Goal: Book appointment/travel/reservation

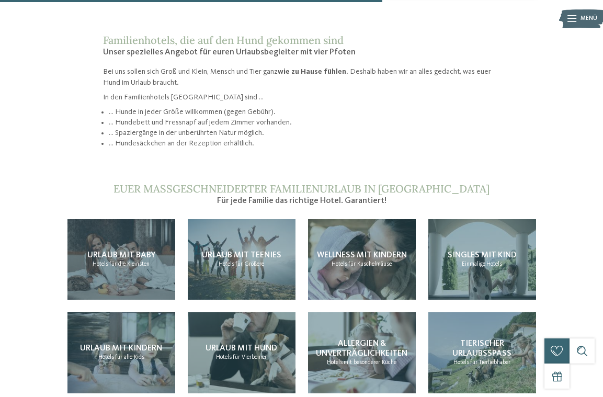
scroll to position [774, 0]
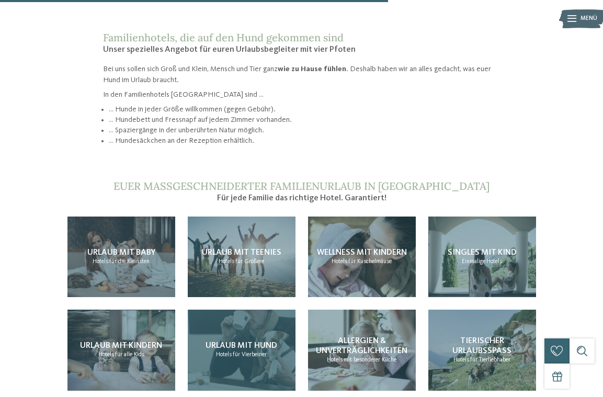
drag, startPoint x: 254, startPoint y: 299, endPoint x: 274, endPoint y: 274, distance: 32.3
click at [252, 341] on span "Urlaub mit Hund" at bounding box center [241, 345] width 72 height 8
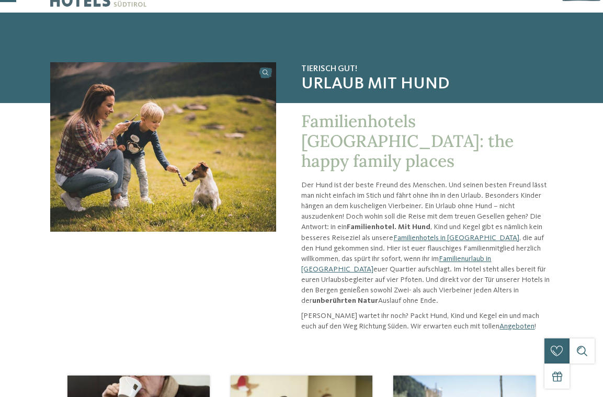
scroll to position [32, 0]
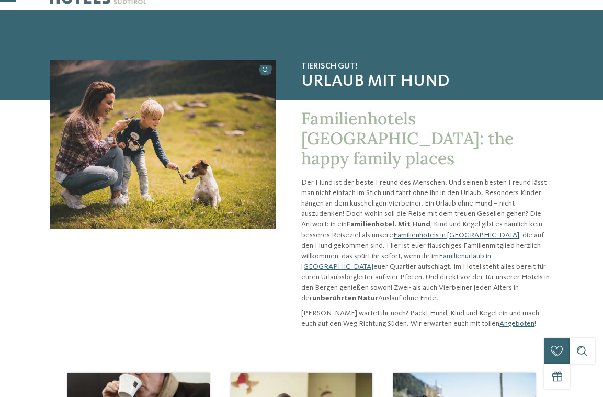
click at [416, 232] on link "Familienhotels in Südtirol" at bounding box center [456, 235] width 126 height 7
click at [421, 232] on link "Familienhotels in [GEOGRAPHIC_DATA]" at bounding box center [456, 235] width 126 height 7
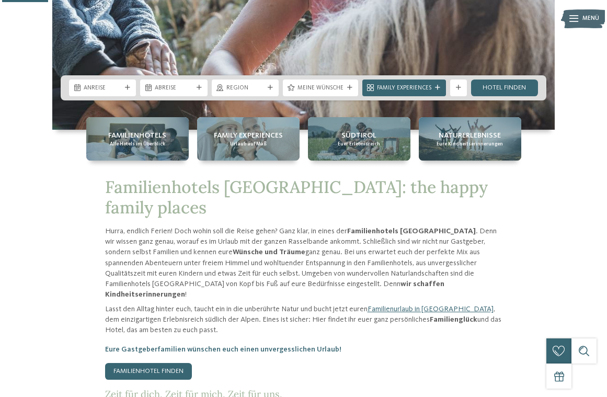
scroll to position [263, 0]
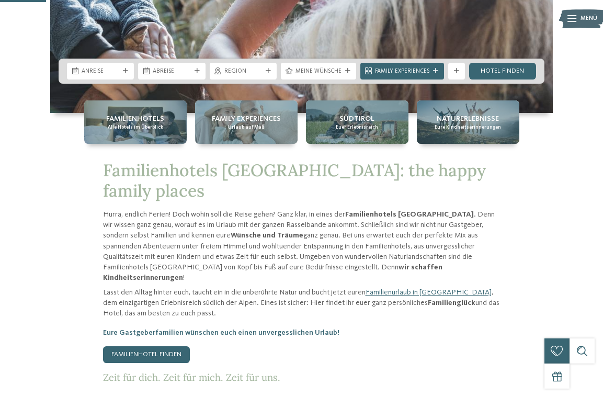
click at [199, 72] on icon at bounding box center [196, 70] width 5 height 5
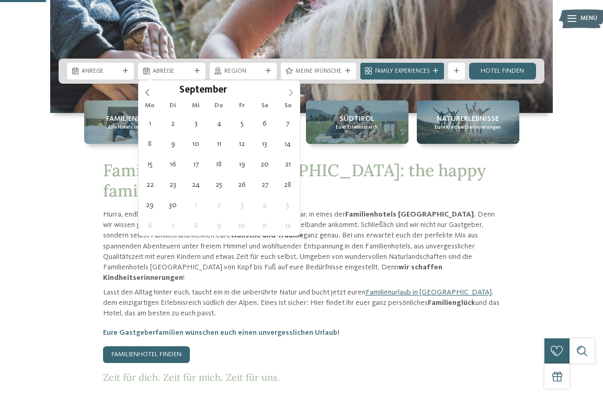
click at [292, 94] on icon at bounding box center [290, 92] width 7 height 7
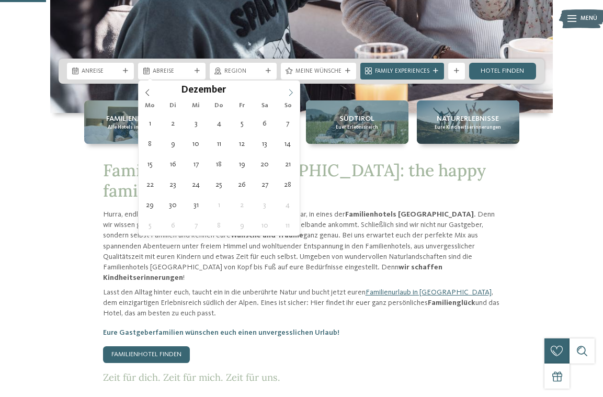
click at [292, 94] on icon at bounding box center [290, 92] width 7 height 7
type input "****"
click at [292, 94] on icon at bounding box center [290, 92] width 7 height 7
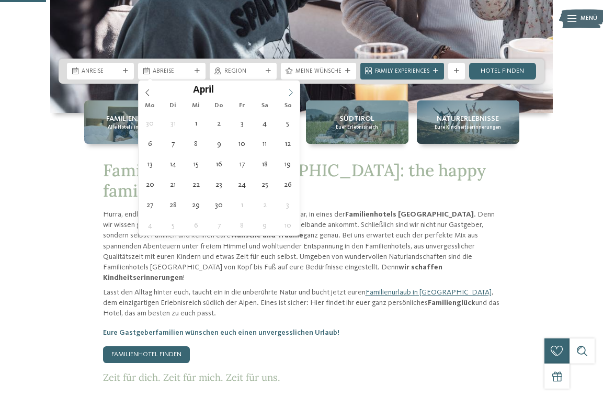
click at [292, 94] on icon at bounding box center [290, 92] width 7 height 7
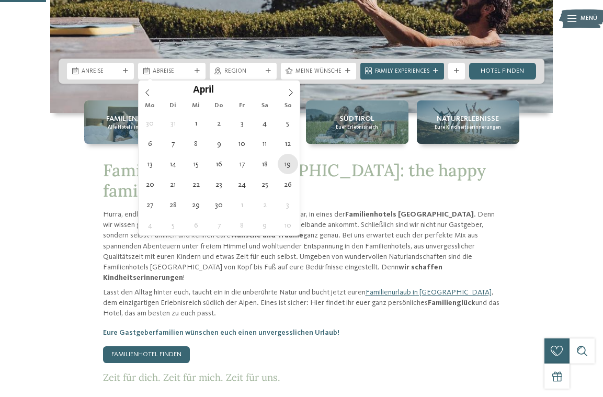
type div "19.04.2026"
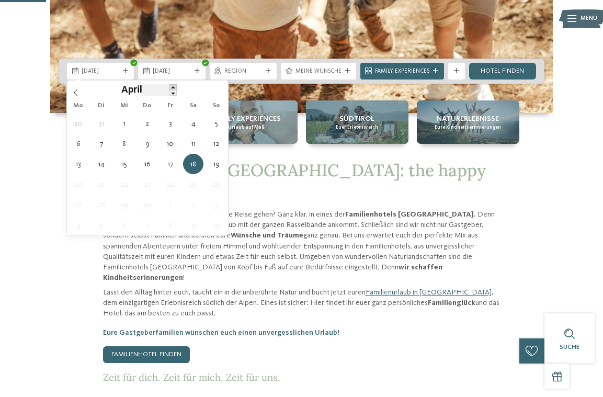
click at [174, 86] on span at bounding box center [172, 87] width 7 height 6
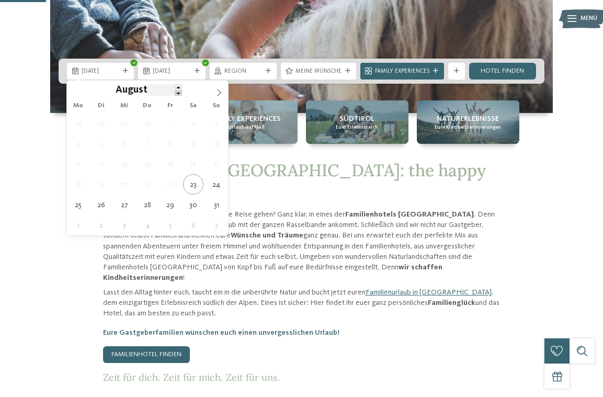
click at [171, 96] on div "****" at bounding box center [164, 89] width 34 height 11
type input "****"
click at [177, 88] on div "August ****" at bounding box center [147, 89] width 121 height 18
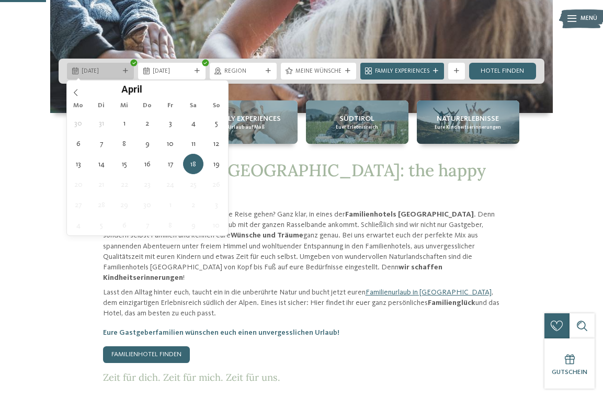
click at [115, 74] on span "[DATE]" at bounding box center [101, 71] width 38 height 8
click at [76, 88] on span at bounding box center [76, 89] width 18 height 18
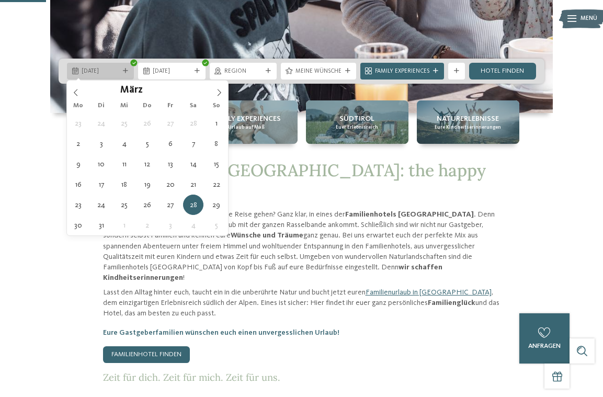
click at [120, 79] on div "28.03.2026" at bounding box center [100, 71] width 67 height 17
click at [216, 95] on div "April ****" at bounding box center [147, 89] width 161 height 18
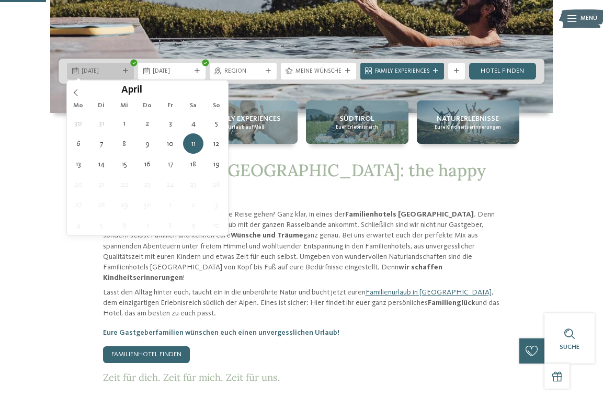
click at [126, 71] on icon at bounding box center [125, 70] width 5 height 5
type div "[DATE]"
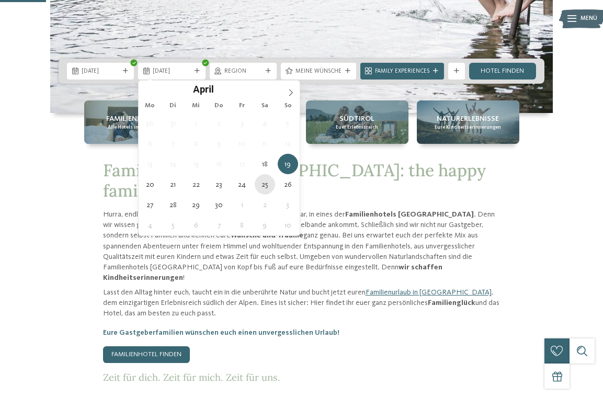
type div "[DATE]"
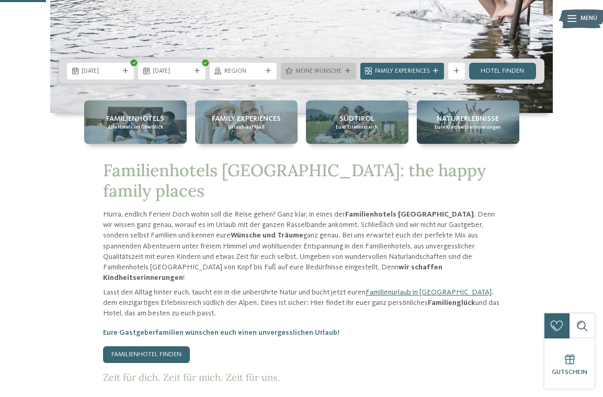
click at [326, 75] on span "Meine Wünsche" at bounding box center [318, 71] width 46 height 8
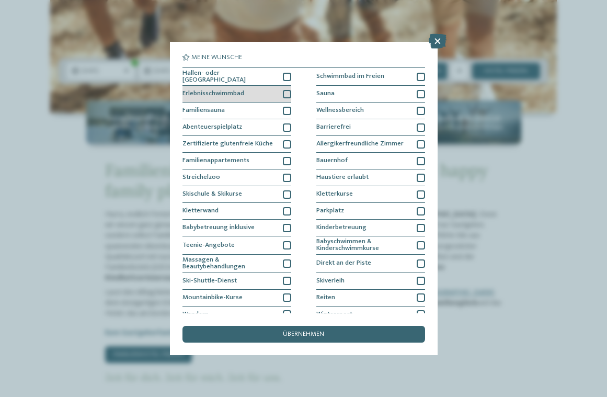
click at [285, 90] on div at bounding box center [287, 94] width 8 height 8
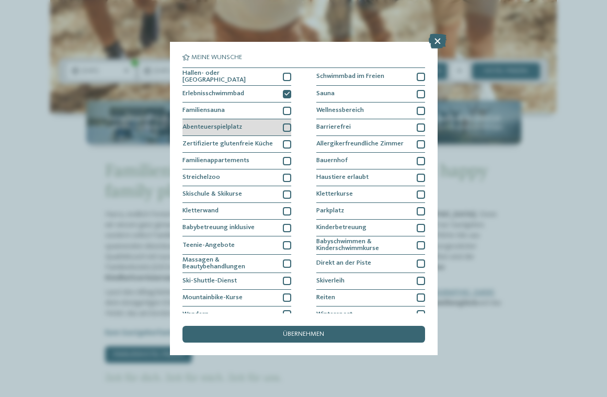
click at [287, 124] on div at bounding box center [287, 127] width 8 height 8
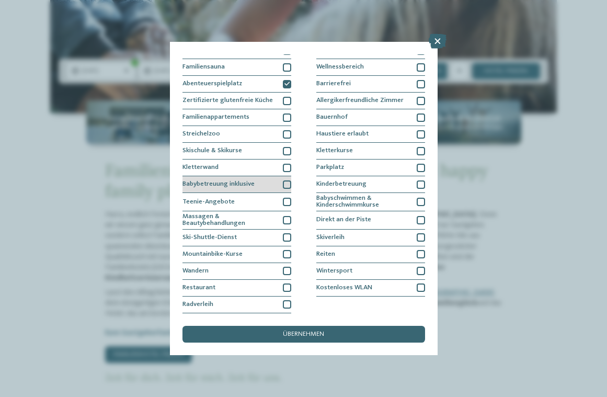
scroll to position [103, 0]
click at [285, 198] on div at bounding box center [287, 202] width 8 height 8
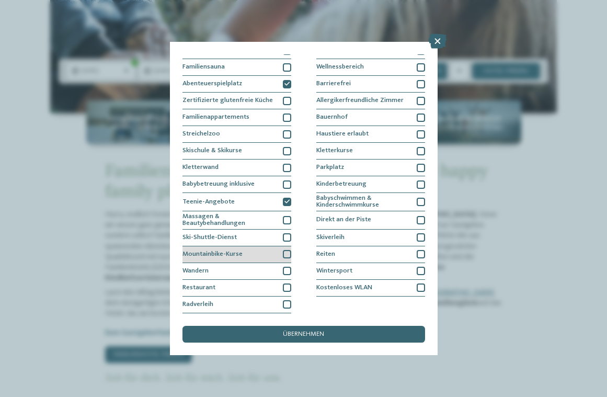
scroll to position [123, 0]
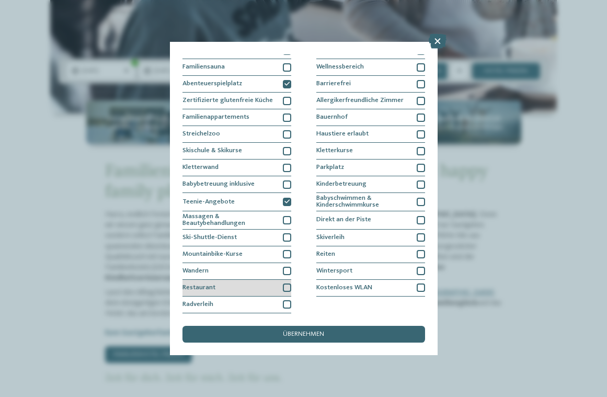
click at [284, 283] on div at bounding box center [287, 287] width 8 height 8
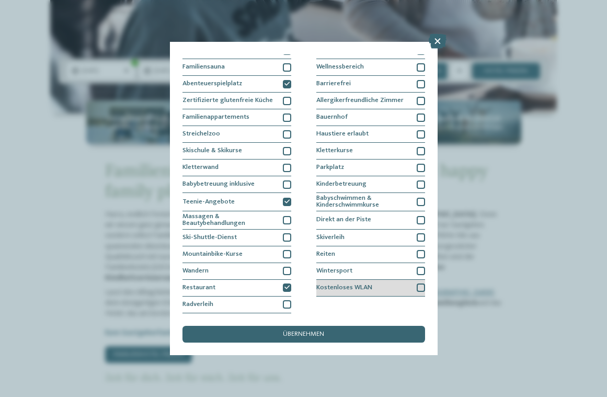
click at [417, 283] on div at bounding box center [421, 287] width 8 height 8
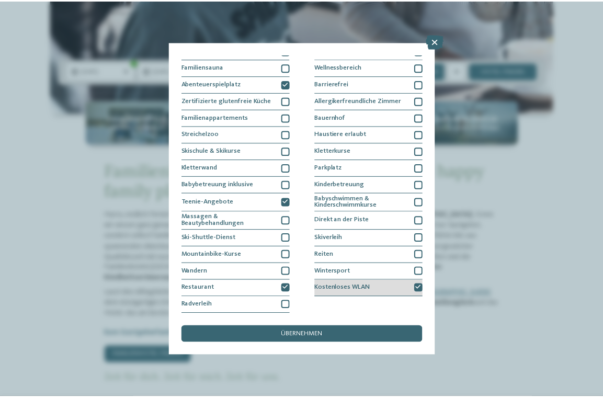
scroll to position [72, 0]
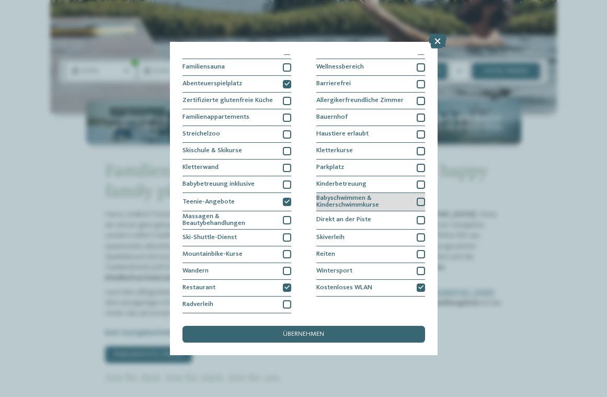
click at [420, 198] on div at bounding box center [421, 202] width 8 height 8
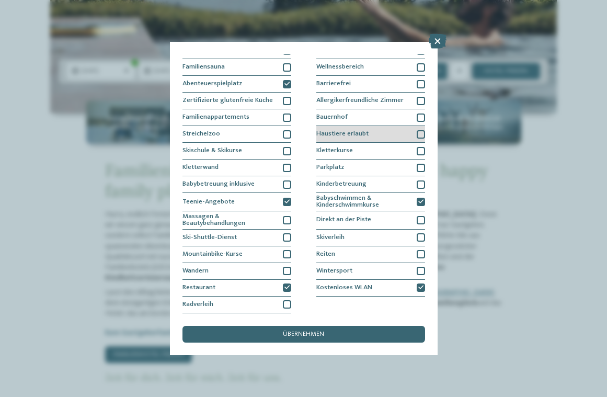
click at [417, 130] on div at bounding box center [421, 134] width 8 height 8
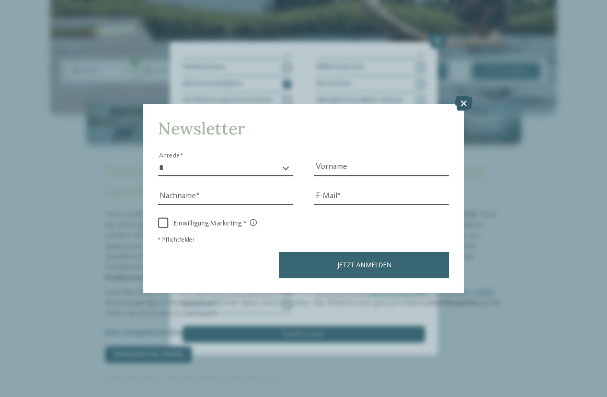
click at [463, 96] on icon at bounding box center [464, 103] width 18 height 15
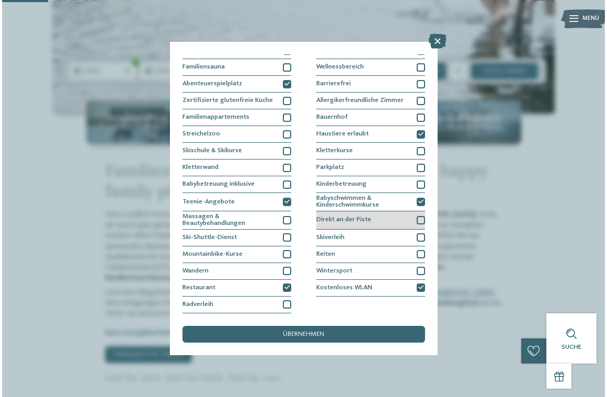
scroll to position [123, 0]
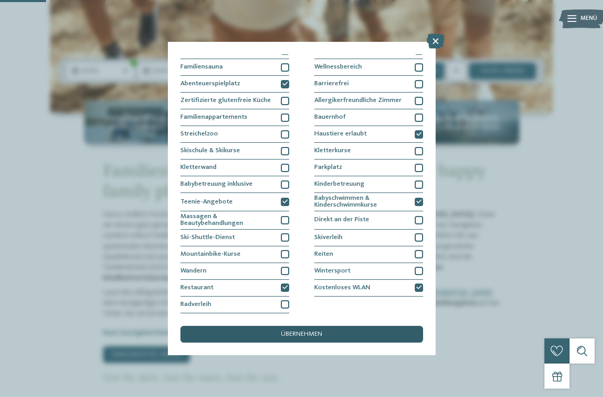
click at [336, 326] on div "übernehmen" at bounding box center [301, 334] width 243 height 17
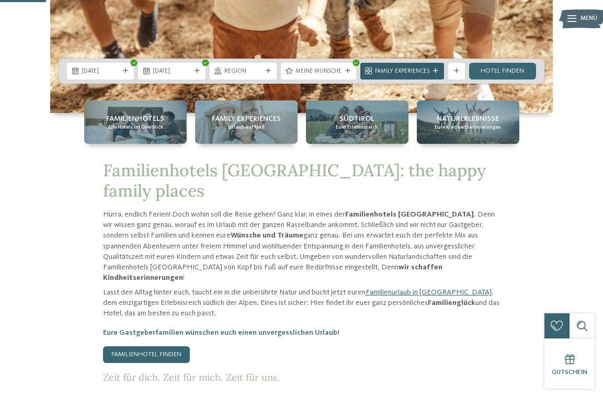
click at [438, 72] on div at bounding box center [435, 70] width 8 height 5
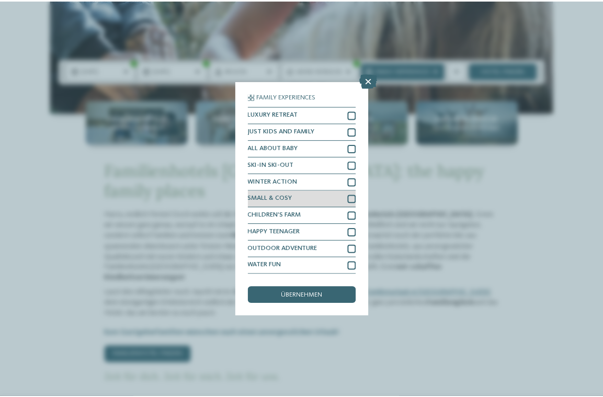
scroll to position [5, 0]
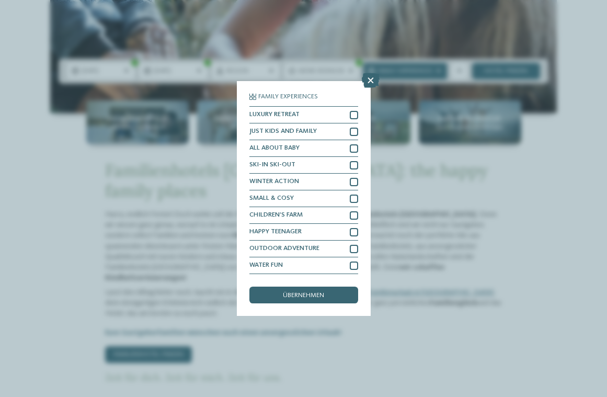
click at [374, 32] on div "Family Experiences LUXURY RETREAT JUST KIDS AND FAMILY" at bounding box center [303, 198] width 607 height 397
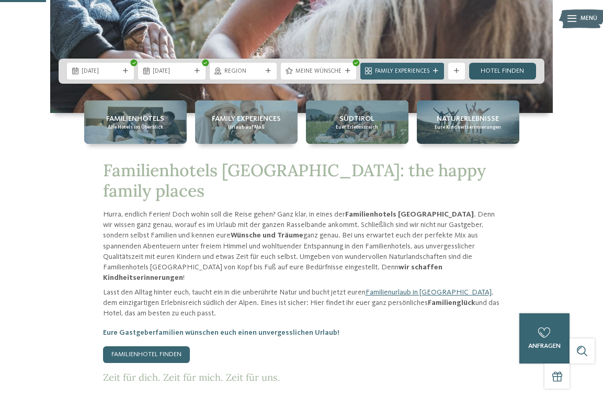
click at [495, 72] on link "Hotel finden" at bounding box center [502, 71] width 67 height 17
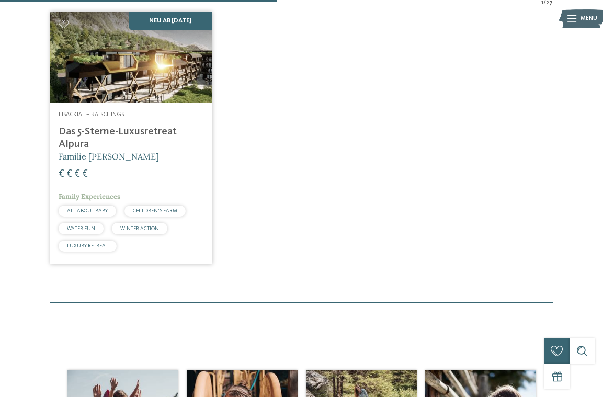
scroll to position [304, 0]
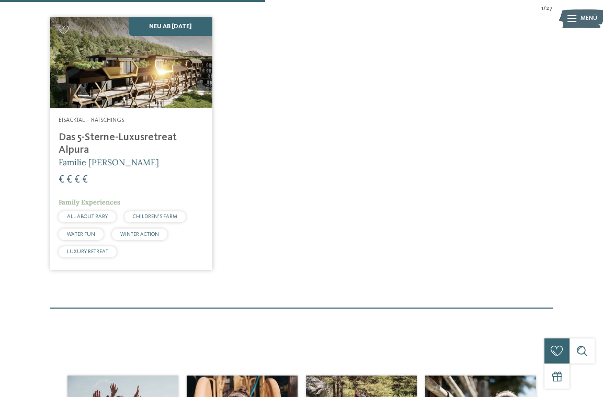
click at [122, 156] on h4 "Das 5-Sterne-Luxusretreat Alpura" at bounding box center [131, 143] width 145 height 25
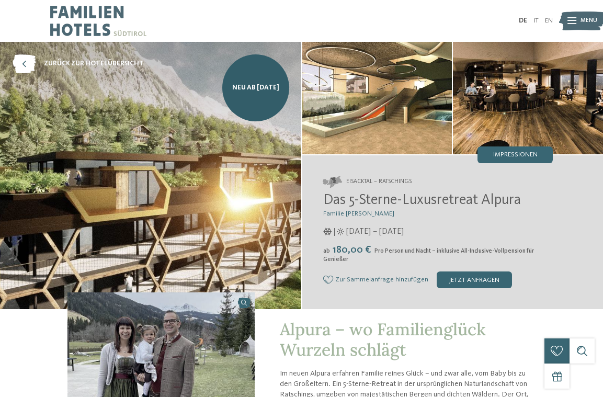
click at [384, 131] on img at bounding box center [377, 98] width 150 height 112
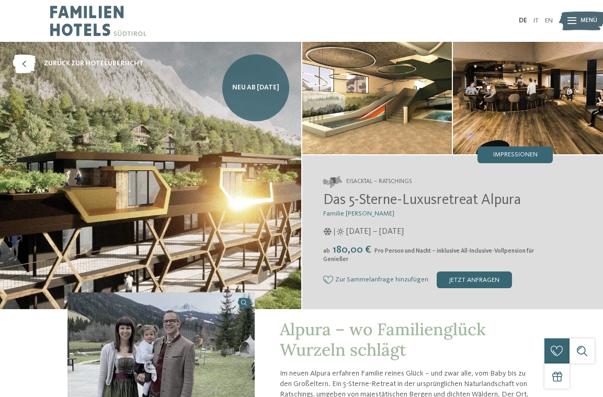
click at [254, 103] on link "Neu ab November 2025" at bounding box center [255, 87] width 67 height 67
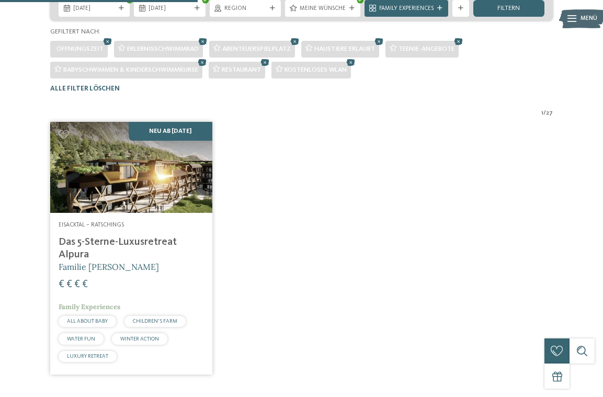
scroll to position [166, 0]
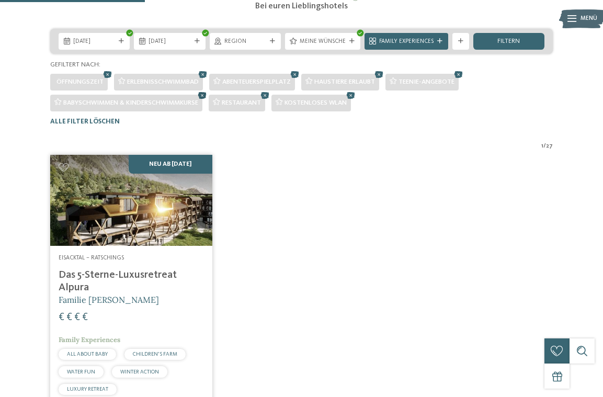
click at [205, 101] on icon at bounding box center [202, 95] width 13 height 11
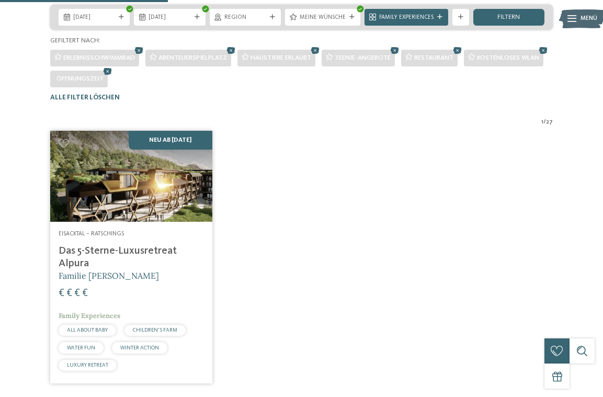
scroll to position [190, 0]
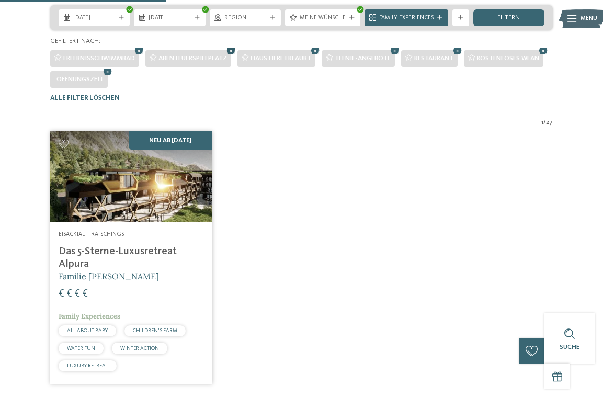
click at [234, 56] on icon at bounding box center [231, 50] width 13 height 11
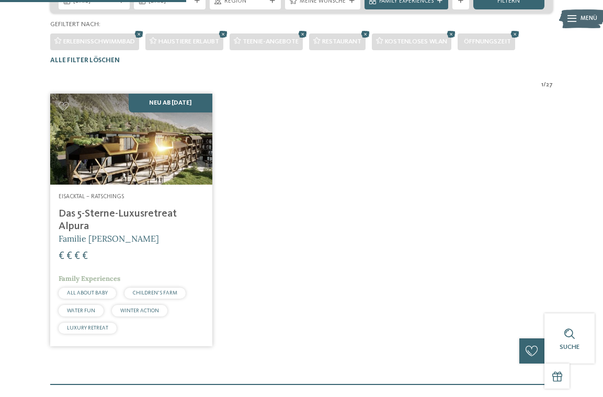
scroll to position [207, 0]
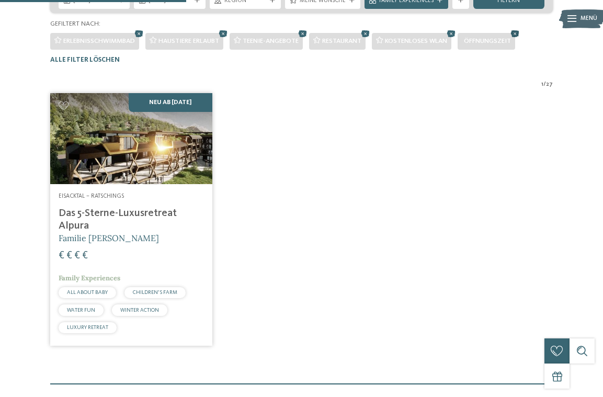
click at [521, 39] on icon at bounding box center [515, 33] width 13 height 11
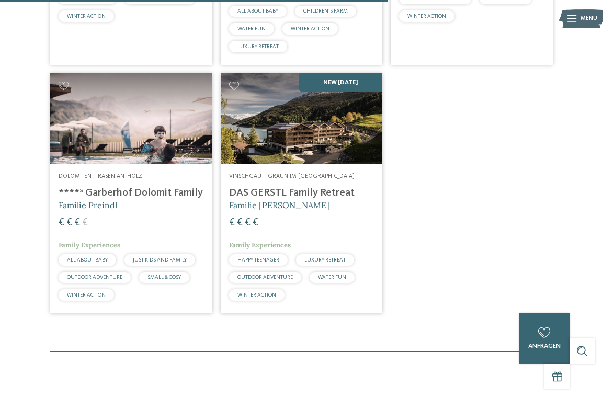
scroll to position [752, 0]
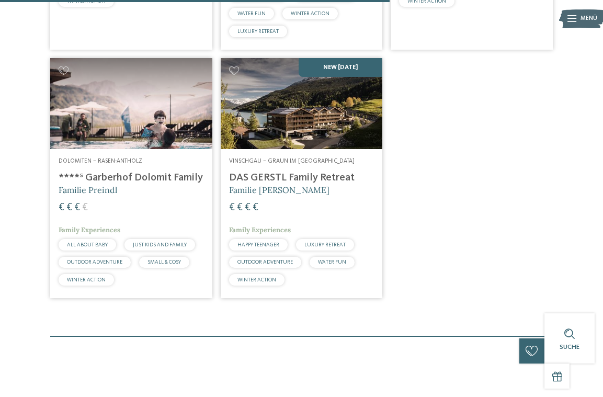
click at [143, 184] on h4 "****ˢ Garberhof Dolomit Family" at bounding box center [131, 177] width 145 height 13
